Goal: Information Seeking & Learning: Learn about a topic

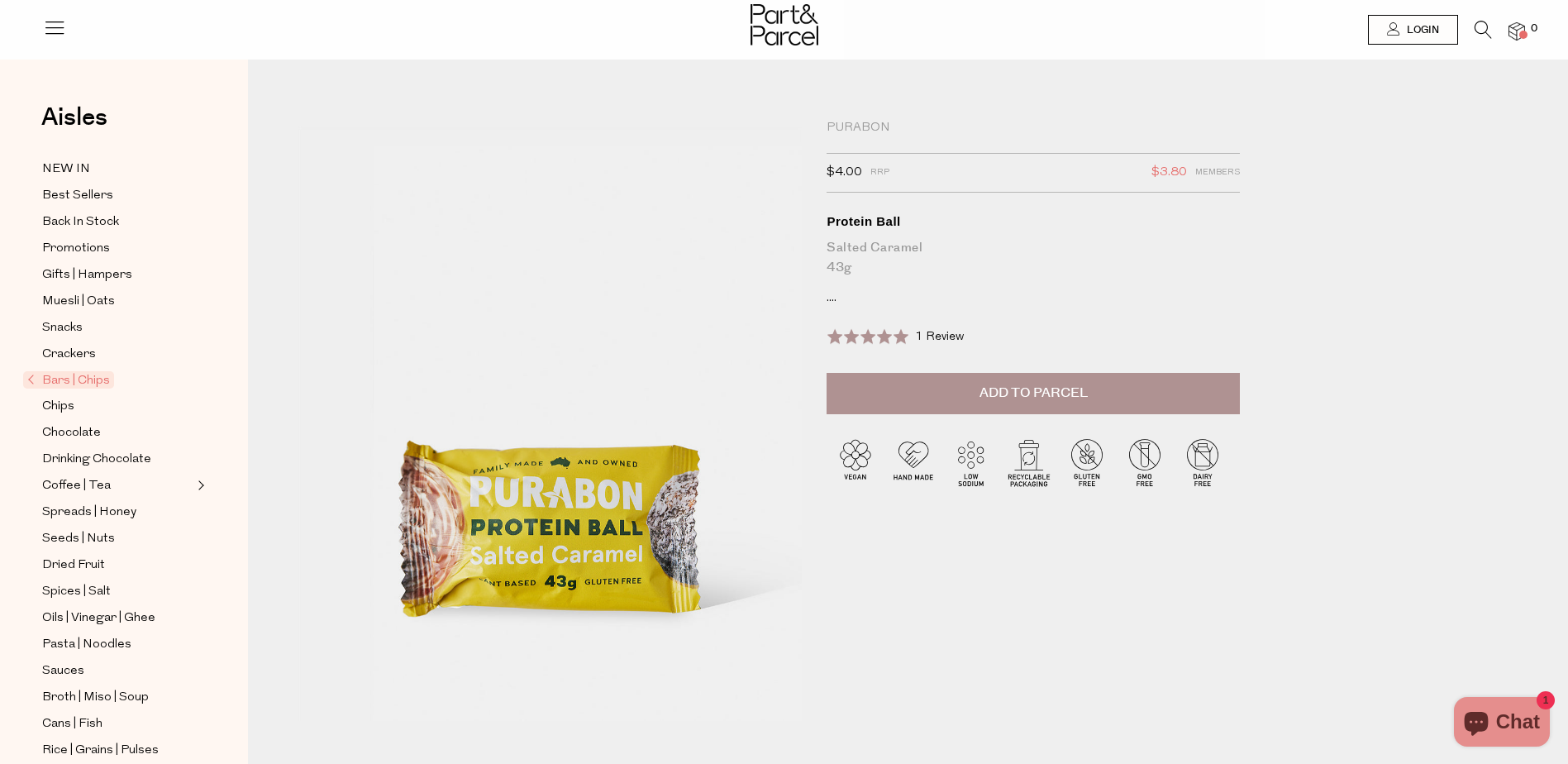
click at [824, 299] on div "Purabon $4.00 RRP $3.80 Members Available: In Stock Protein Ball Salted Caramel…" at bounding box center [1042, 414] width 454 height 588
click at [831, 301] on p "...." at bounding box center [1033, 297] width 413 height 16
click at [834, 301] on p "...." at bounding box center [1033, 297] width 413 height 16
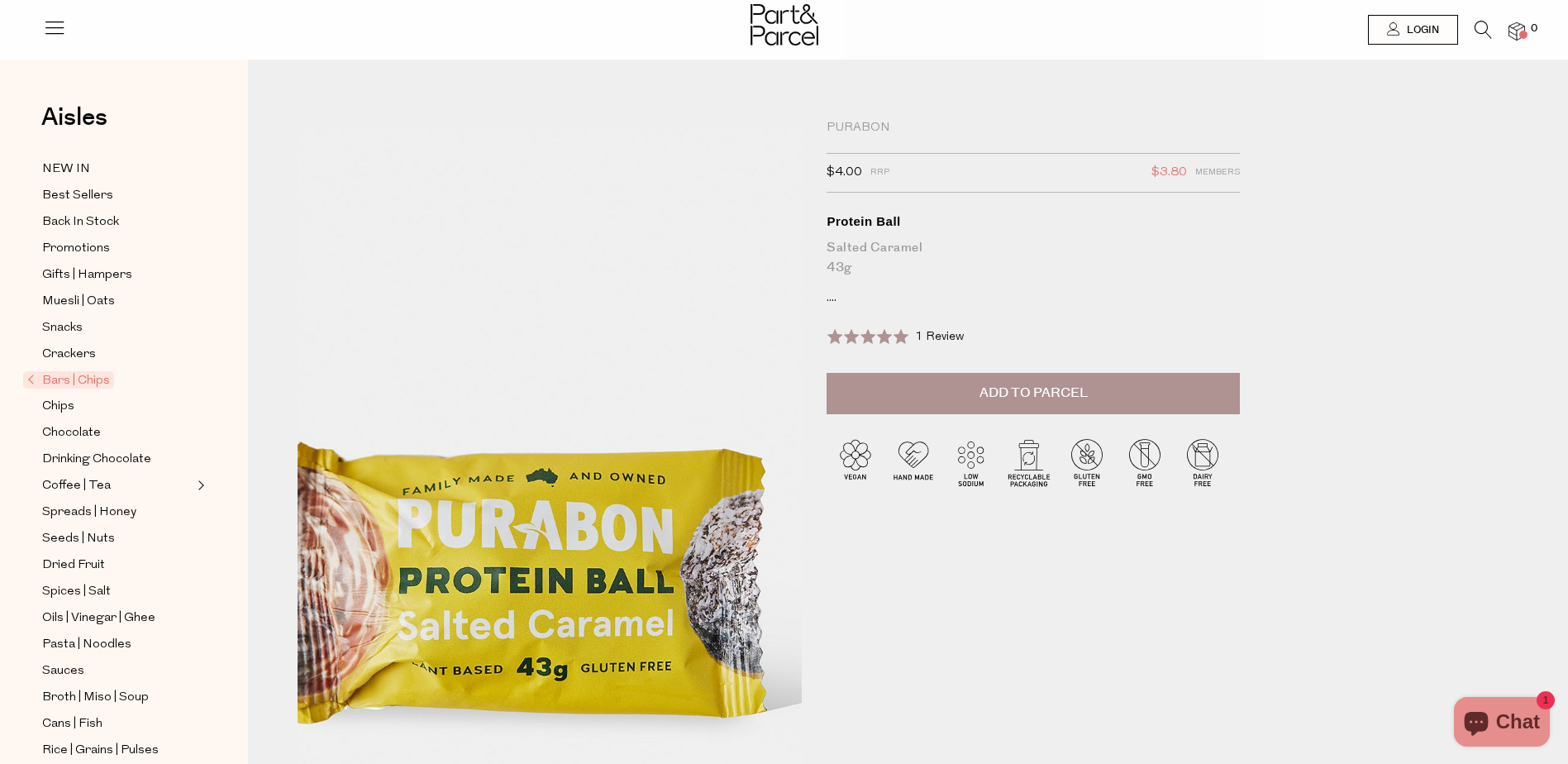
click at [589, 543] on img at bounding box center [525, 415] width 807 height 952
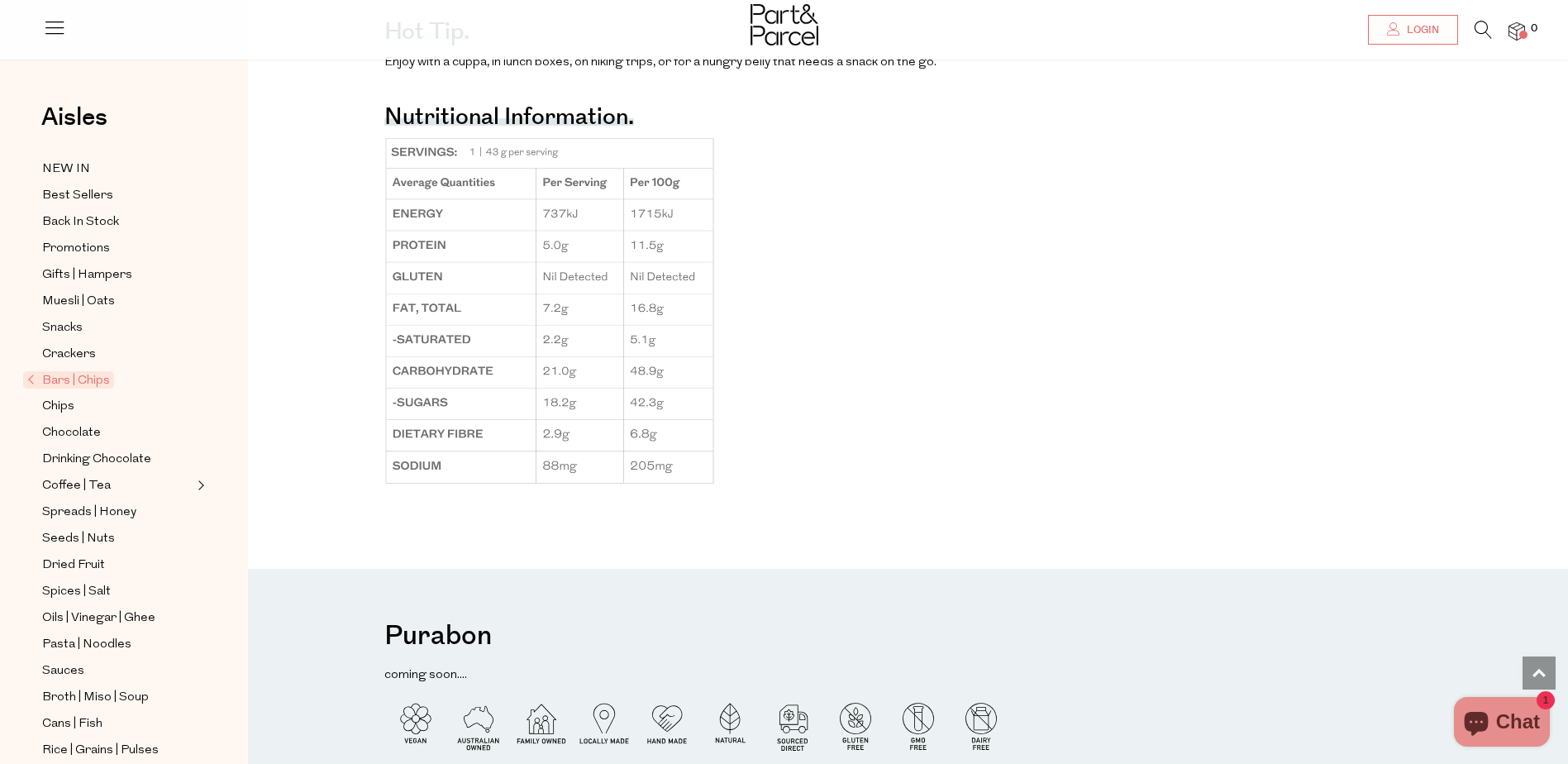
scroll to position [1323, 0]
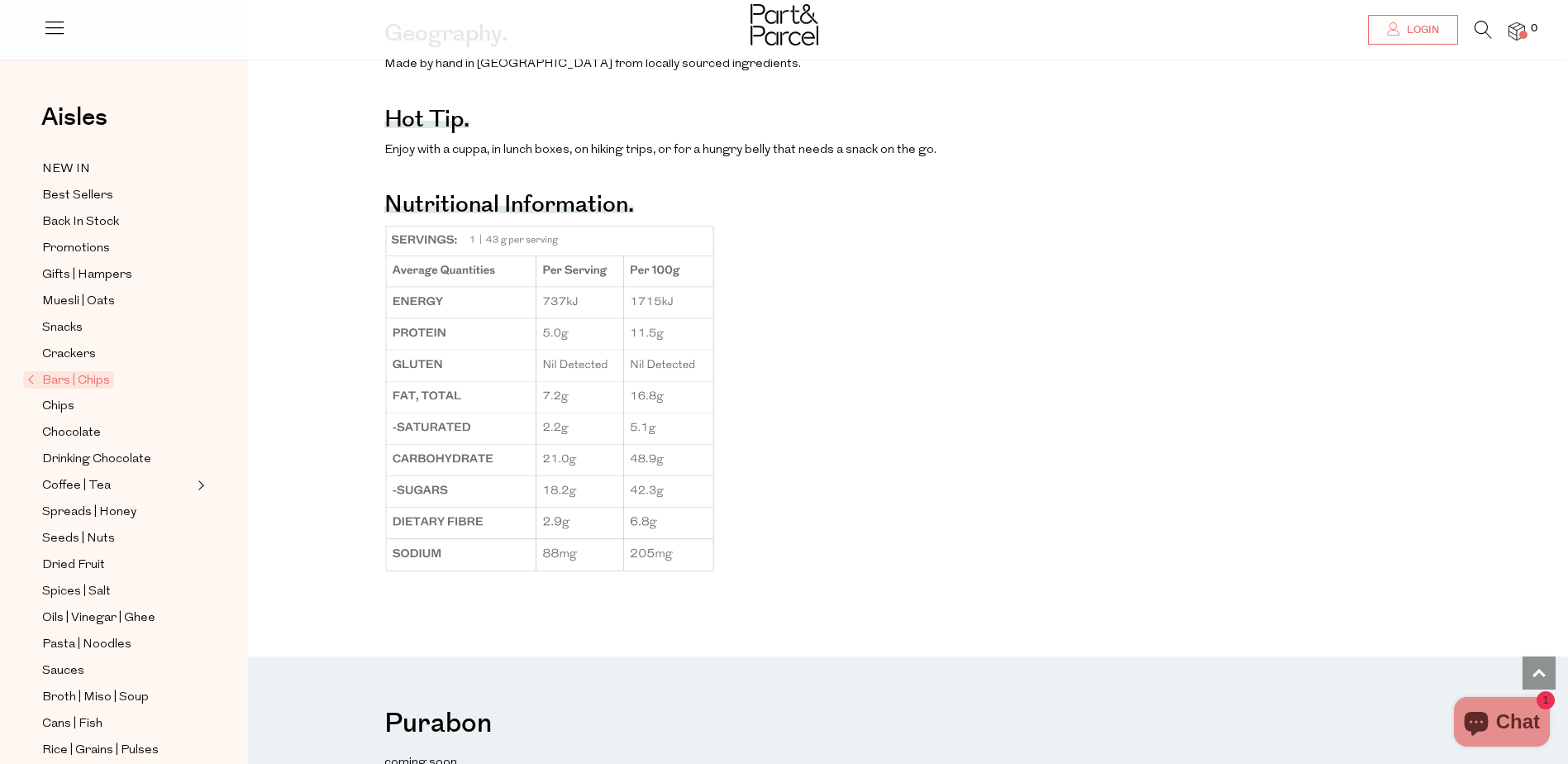
click at [445, 291] on img at bounding box center [549, 399] width 330 height 348
click at [963, 453] on p at bounding box center [719, 399] width 669 height 348
drag, startPoint x: 754, startPoint y: 591, endPoint x: 596, endPoint y: 506, distance: 179.4
click at [596, 506] on div "The benefits. Helps to build muscle (protein in rice protein and cashews) Helps…" at bounding box center [719, 49] width 669 height 1063
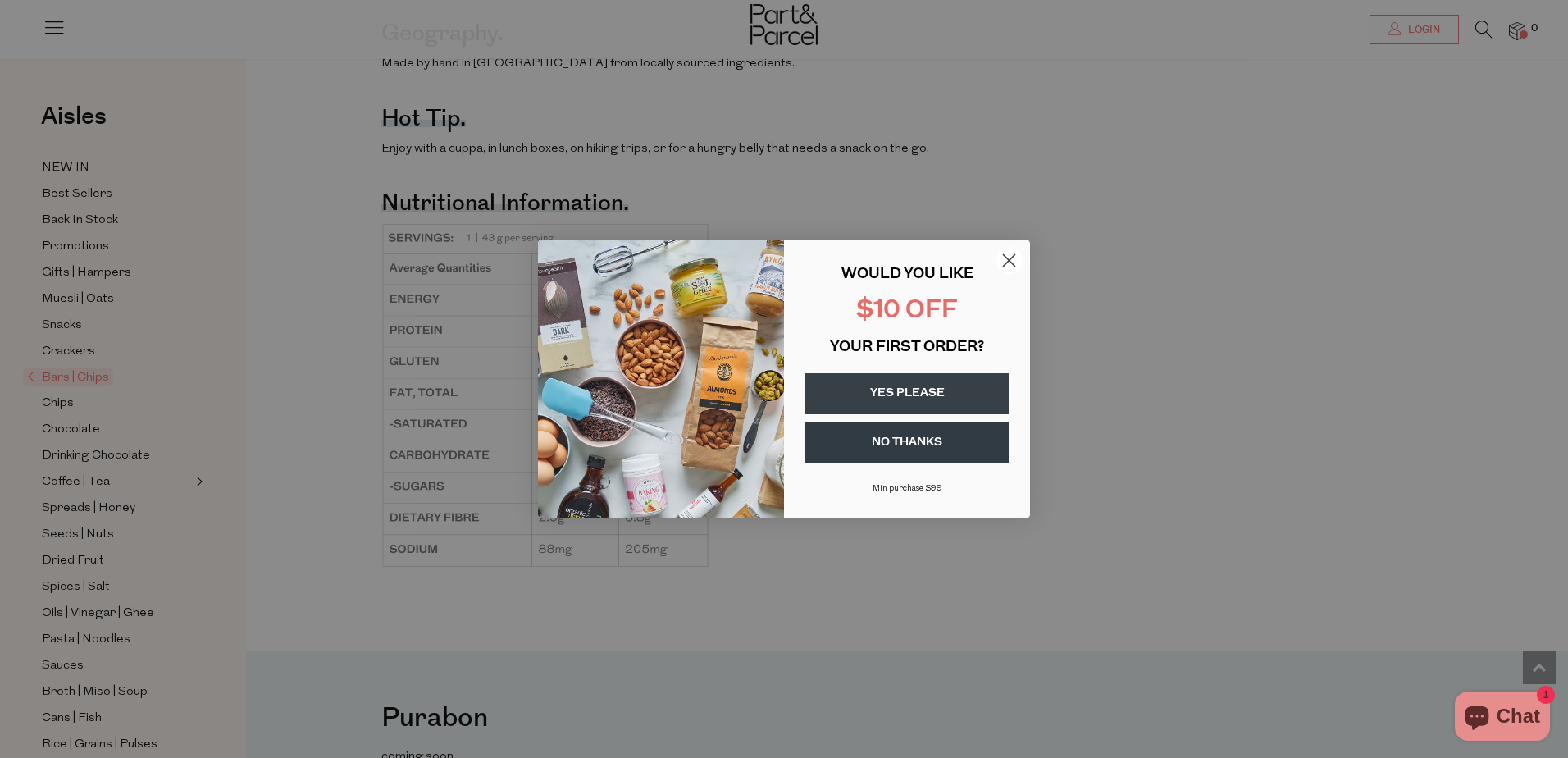
click at [1008, 256] on circle "Close dialog" at bounding box center [1009, 260] width 27 height 27
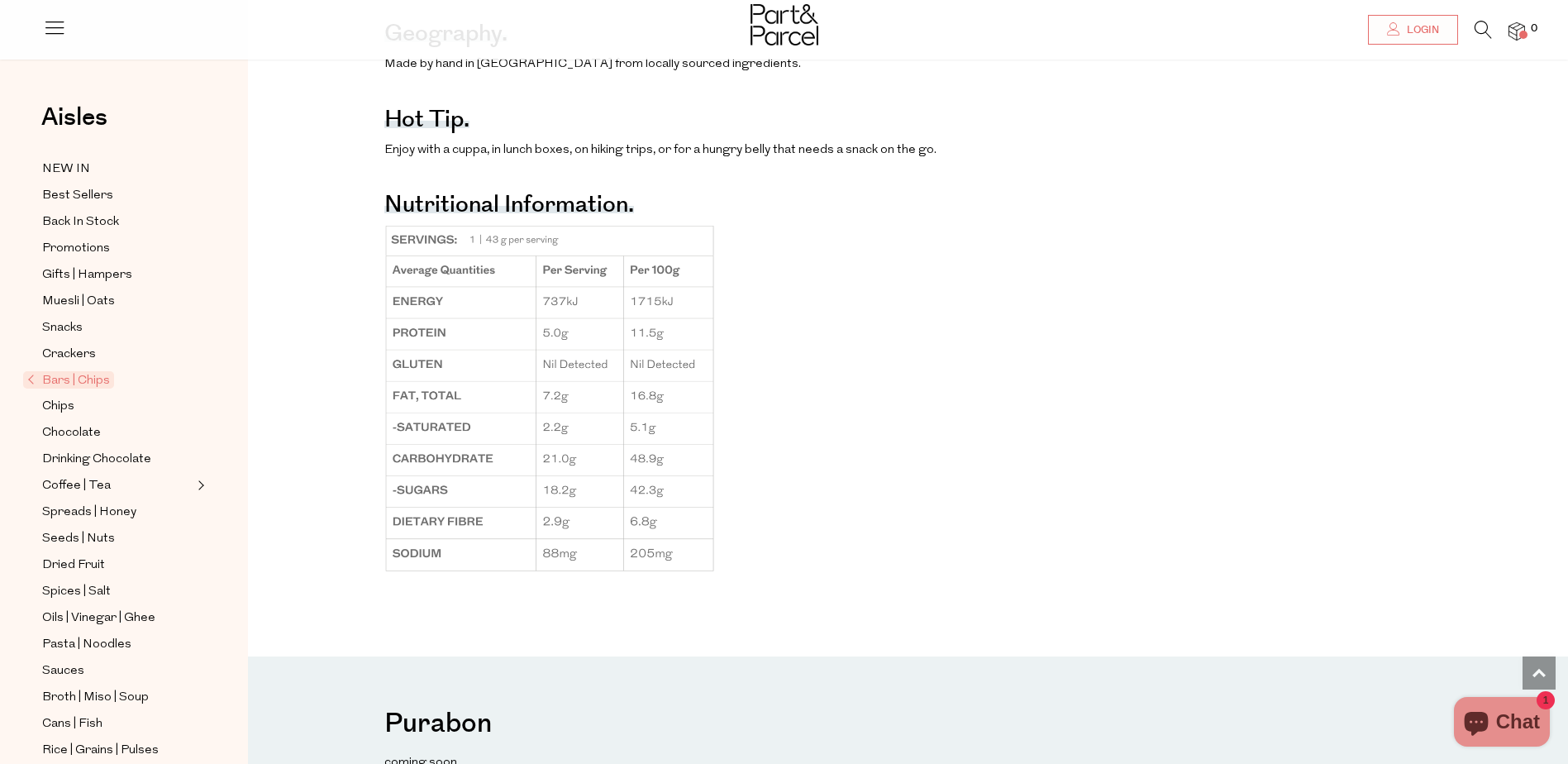
click at [742, 489] on p at bounding box center [719, 399] width 669 height 348
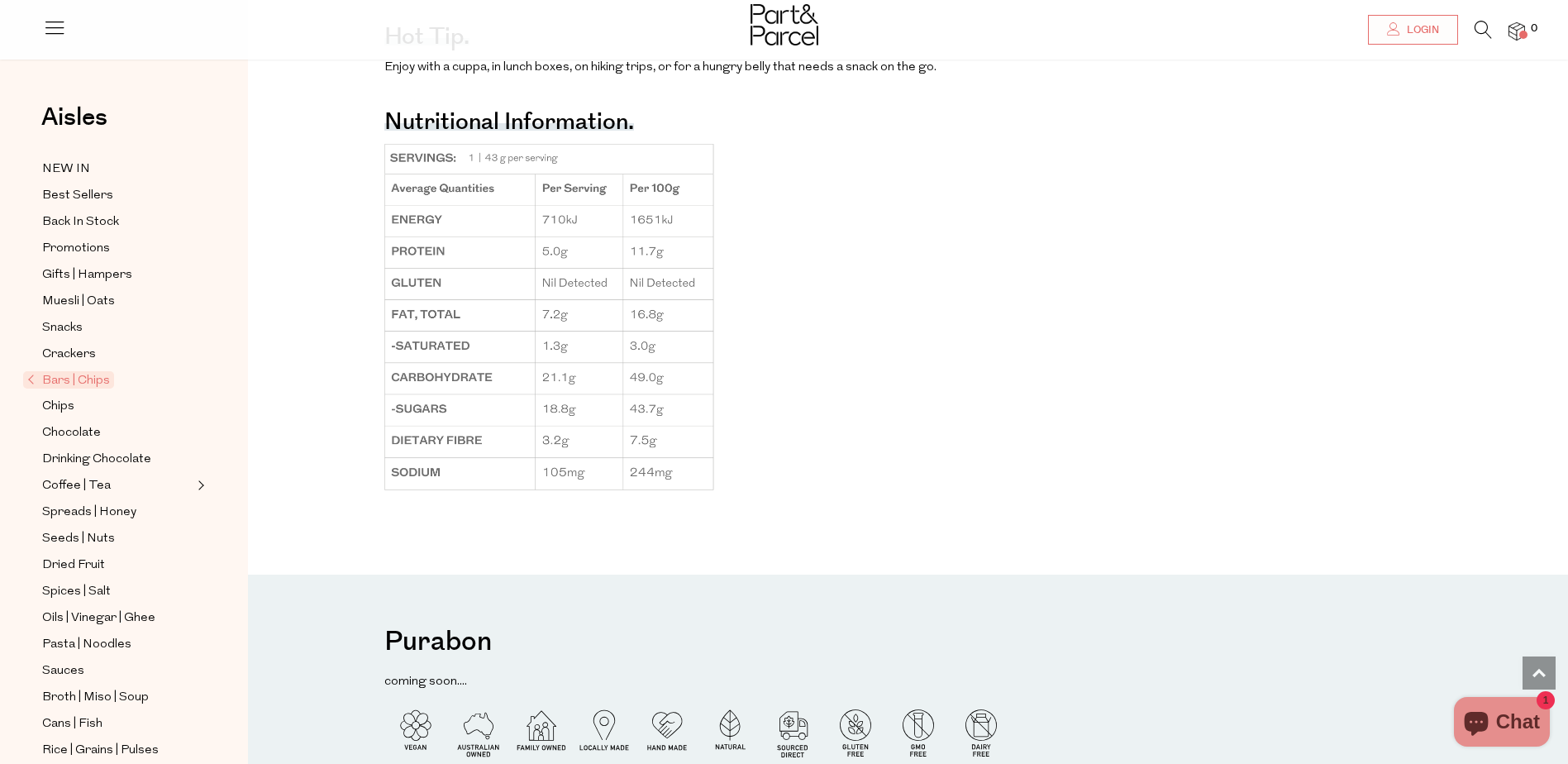
scroll to position [1323, 0]
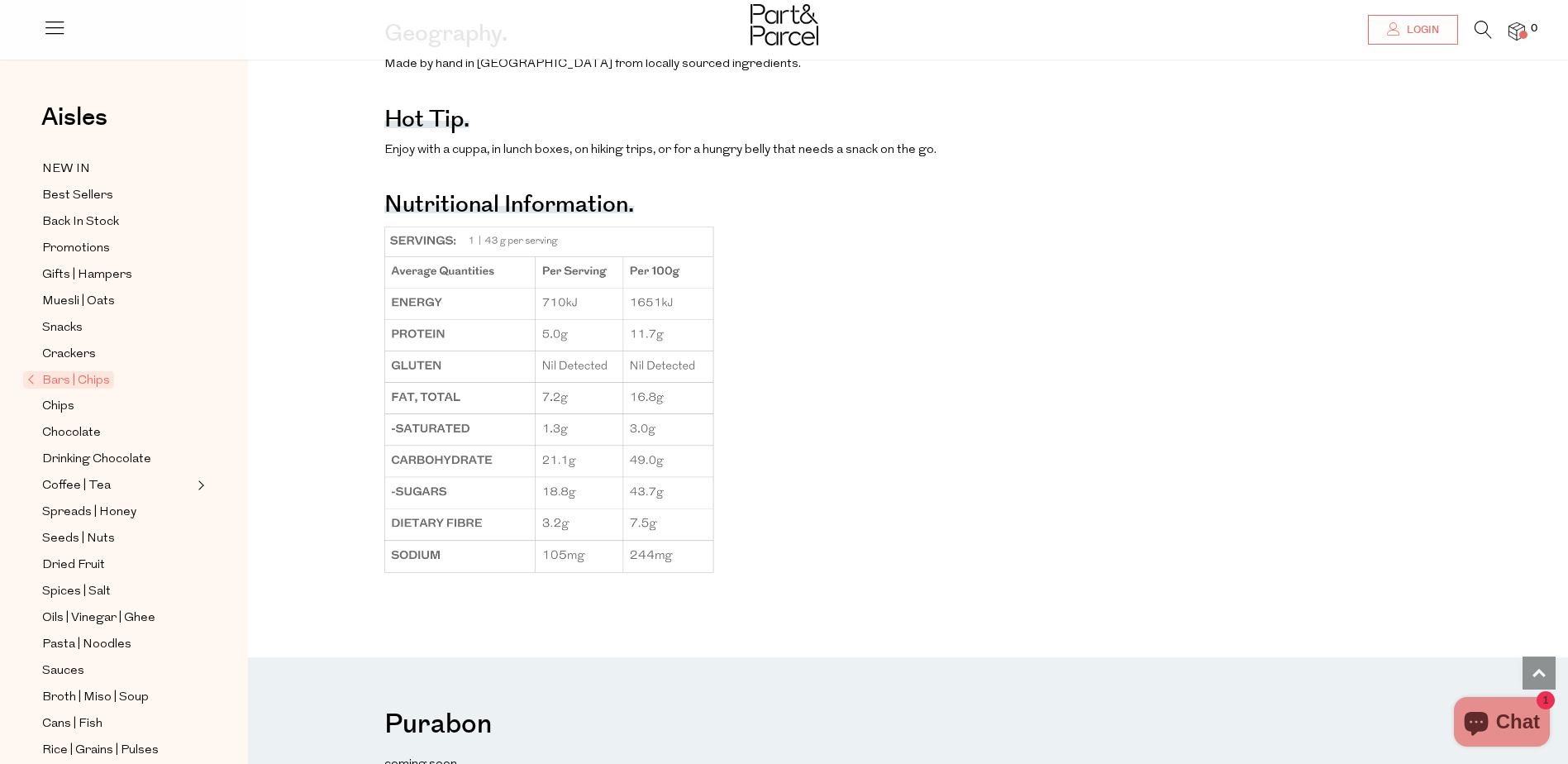
click at [468, 278] on img at bounding box center [549, 399] width 330 height 349
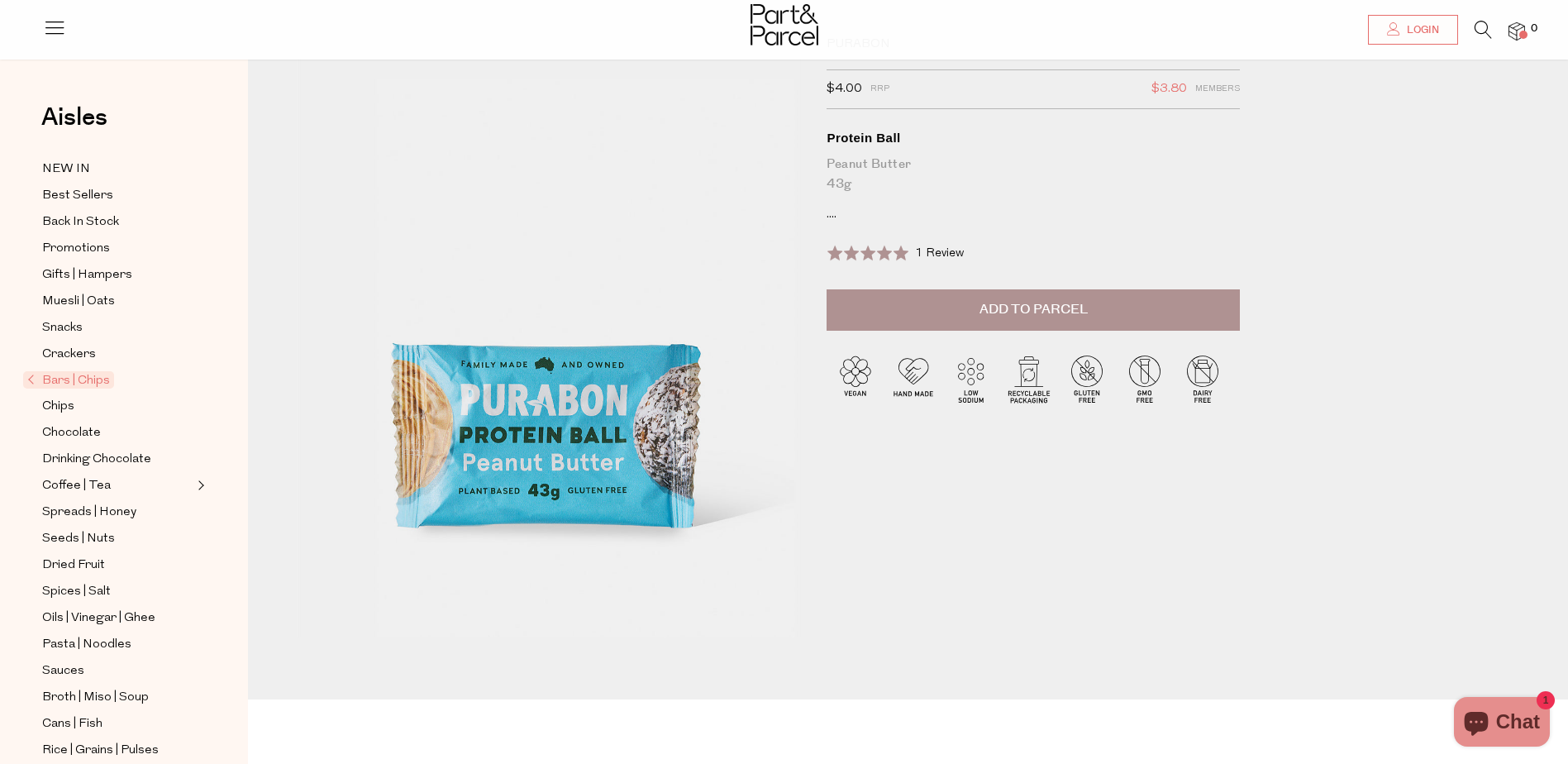
scroll to position [0, 0]
